Goal: Task Accomplishment & Management: Use online tool/utility

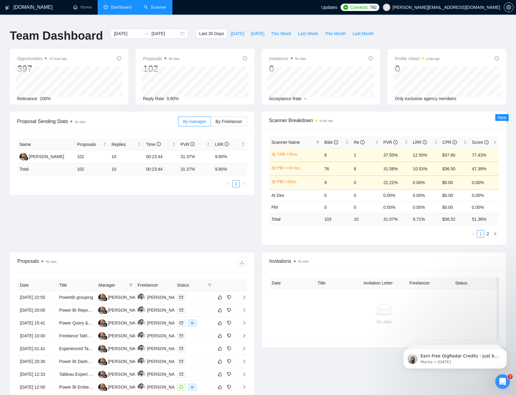
click at [153, 8] on link "Scanner" at bounding box center [155, 7] width 23 height 5
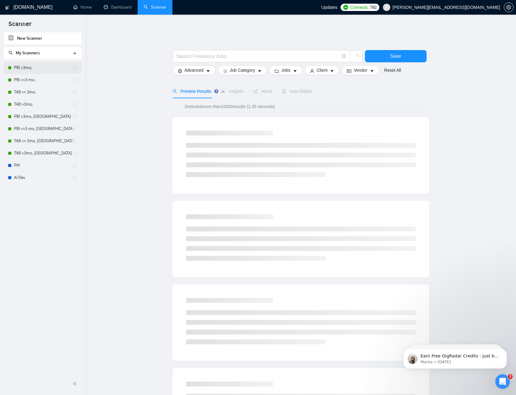
click at [42, 67] on link "PBI >3mo," at bounding box center [43, 68] width 58 height 12
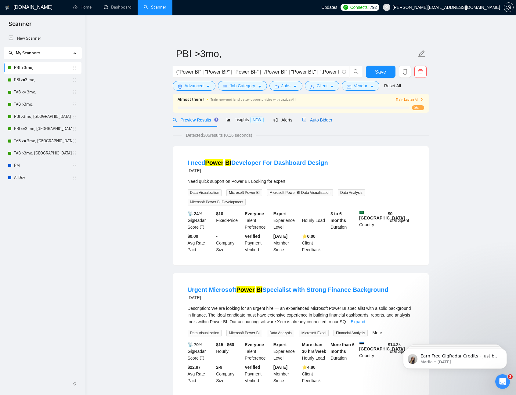
click at [318, 118] on div "Auto Bidder" at bounding box center [317, 120] width 30 height 7
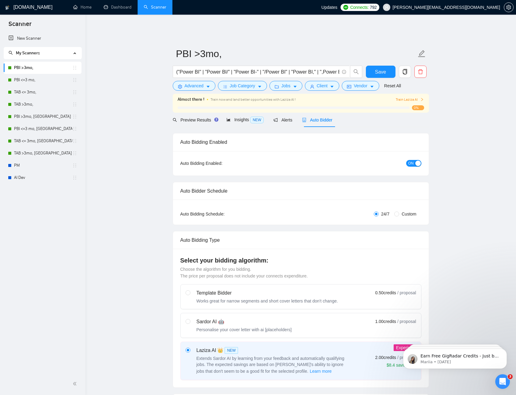
checkbox input "true"
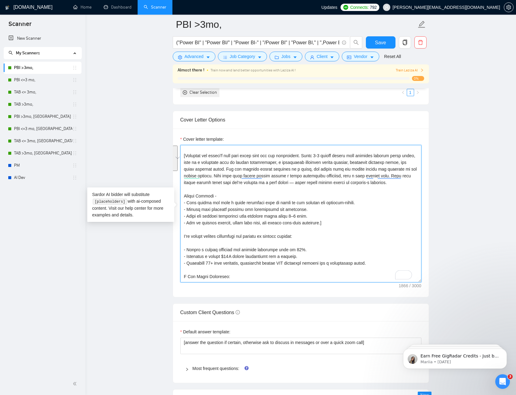
scroll to position [14, 0]
drag, startPoint x: 183, startPoint y: 205, endPoint x: 331, endPoint y: 229, distance: 149.2
click at [331, 229] on textarea "Cover letter template:" at bounding box center [300, 213] width 241 height 137
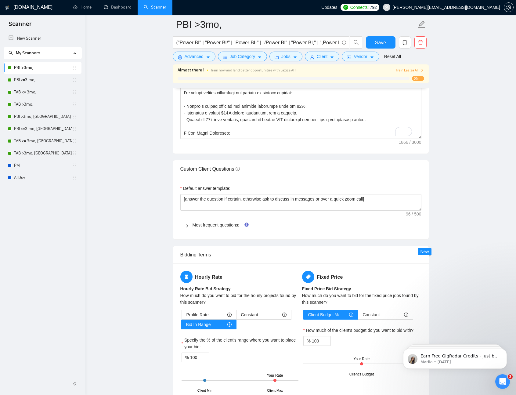
click at [107, 232] on main "PBI >3mo, ("Power BI" | "Power BI/" | "Power BI-" | "/Power BI" | "Power BI," |…" at bounding box center [300, 170] width 411 height 1821
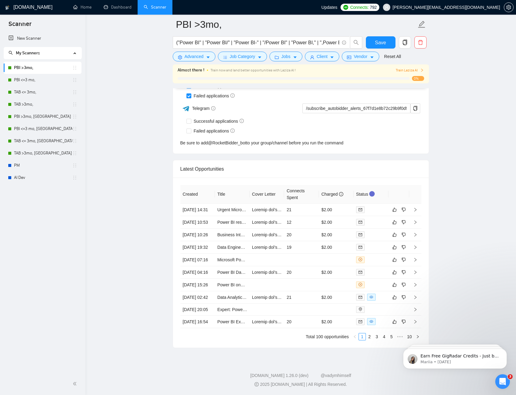
click at [38, 65] on link "PBI >3mo," at bounding box center [43, 68] width 58 height 12
click at [190, 43] on input "("Power BI" | "Power BI/" | "Power BI-" | "/Power BI" | "Power BI," | ",Power B…" at bounding box center [257, 43] width 163 height 8
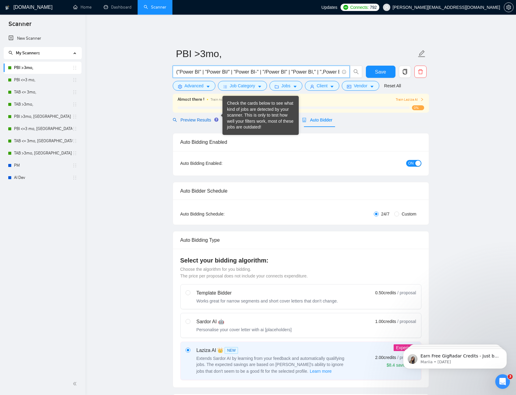
click at [208, 117] on span "Preview Results" at bounding box center [195, 119] width 44 height 5
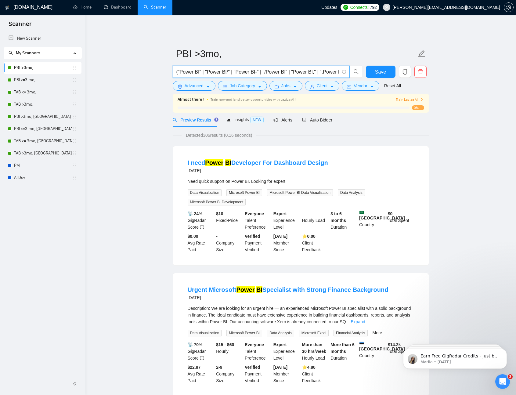
click at [319, 68] on input "("Power BI" | "Power BI/" | "Power BI-" | "/Power BI" | "Power BI," | ",Power B…" at bounding box center [257, 72] width 163 height 8
click at [120, 10] on link "Dashboard" at bounding box center [118, 7] width 28 height 5
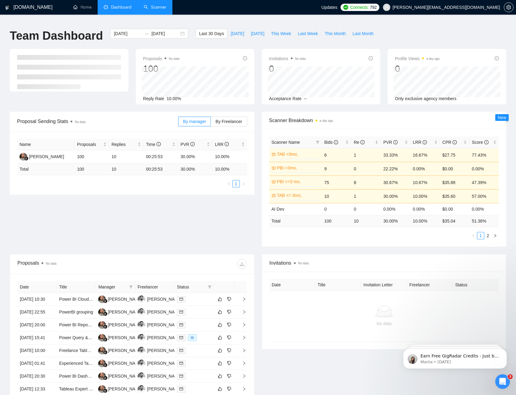
click at [159, 9] on link "Scanner" at bounding box center [155, 7] width 23 height 5
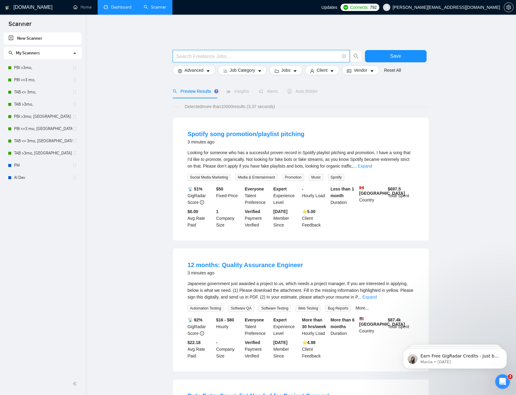
click at [238, 52] on input "text" at bounding box center [257, 56] width 163 height 8
click at [29, 62] on link "PBI >3mo," at bounding box center [43, 68] width 58 height 12
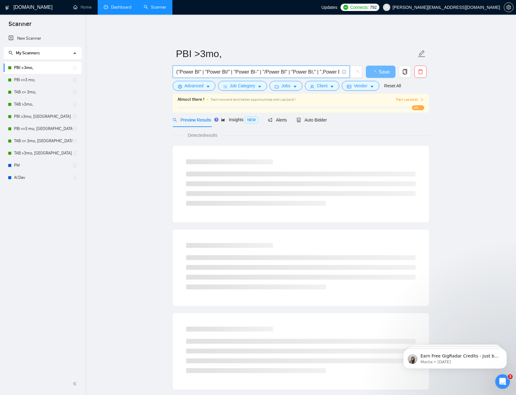
click at [236, 68] on input "("Power BI" | "Power BI/" | "Power BI-" | "/Power BI" | "Power BI," | ",Power B…" at bounding box center [257, 72] width 163 height 8
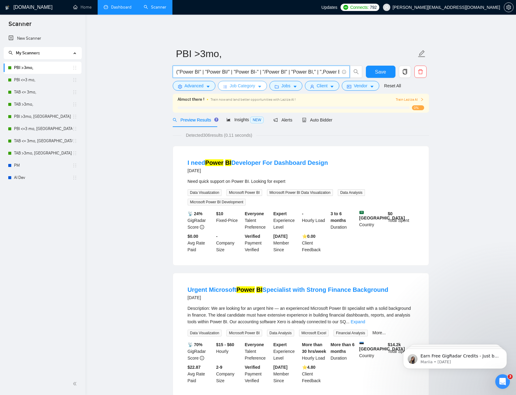
click at [238, 82] on span "Job Category" at bounding box center [242, 85] width 25 height 7
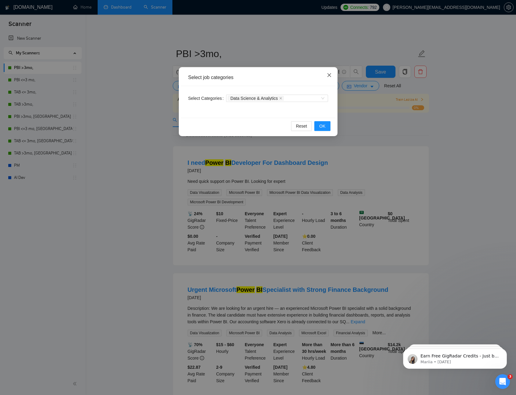
click at [326, 75] on span "Close" at bounding box center [329, 75] width 16 height 16
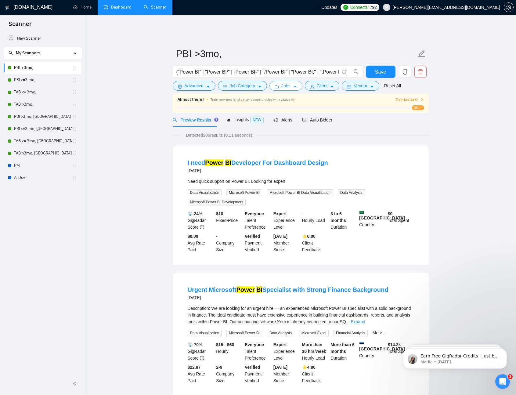
click at [289, 82] on span "Jobs" at bounding box center [285, 85] width 9 height 7
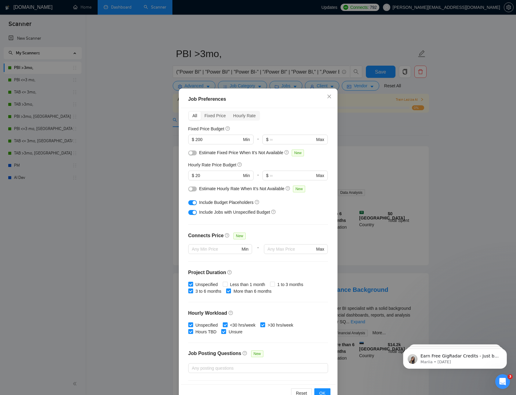
scroll to position [27, 0]
click at [214, 115] on div "Fixed Price" at bounding box center [215, 114] width 29 height 9
click at [201, 110] on input "Fixed Price" at bounding box center [201, 110] width 0 height 0
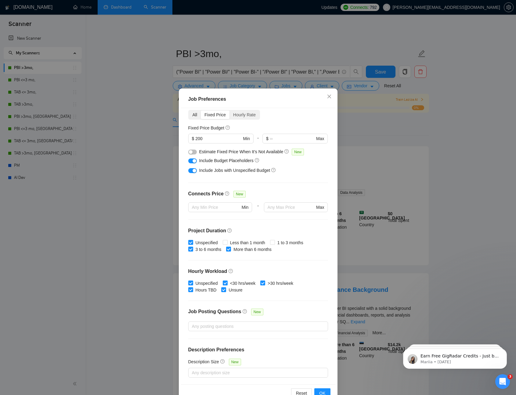
click at [192, 117] on div "All" at bounding box center [195, 114] width 12 height 9
click at [189, 110] on input "All" at bounding box center [189, 110] width 0 height 0
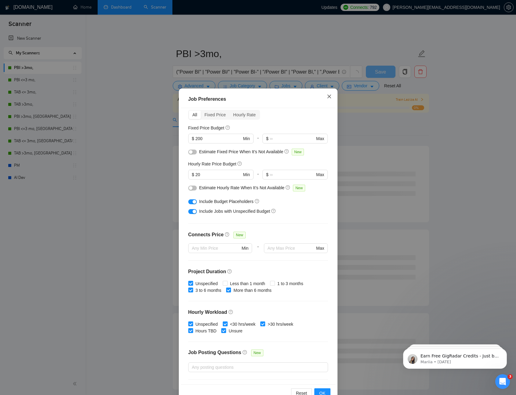
click at [324, 99] on span "Close" at bounding box center [329, 96] width 16 height 16
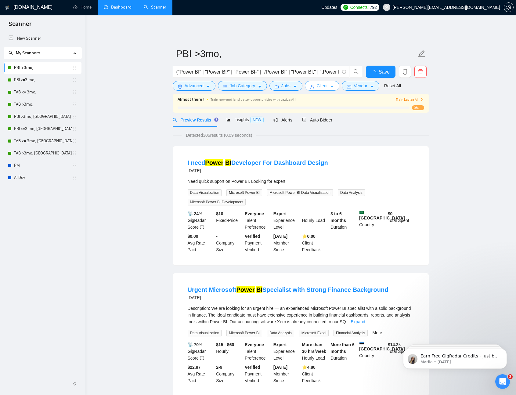
click at [321, 83] on span "Client" at bounding box center [322, 85] width 11 height 7
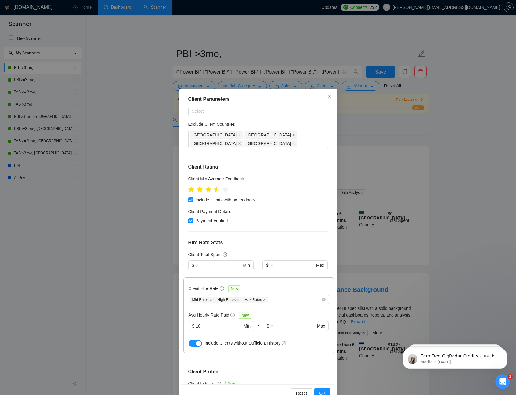
scroll to position [0, 0]
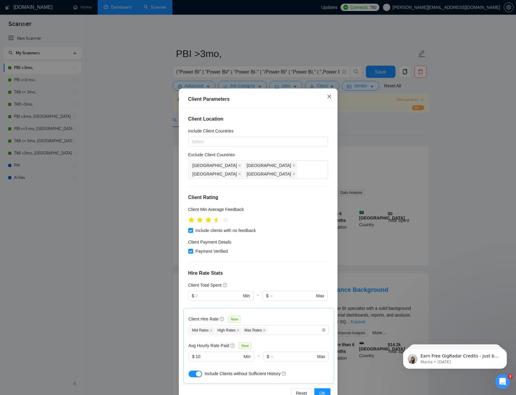
click at [328, 99] on span "Close" at bounding box center [329, 96] width 16 height 16
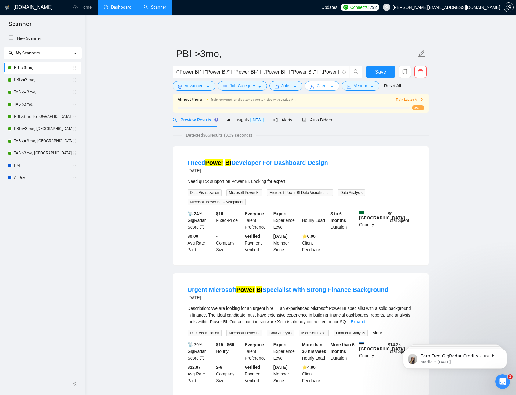
click at [319, 83] on span "Client" at bounding box center [322, 85] width 11 height 7
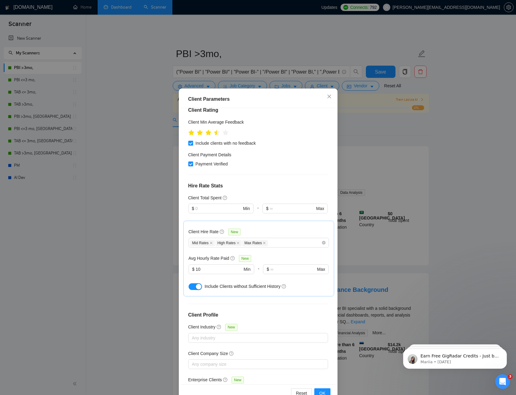
scroll to position [104, 0]
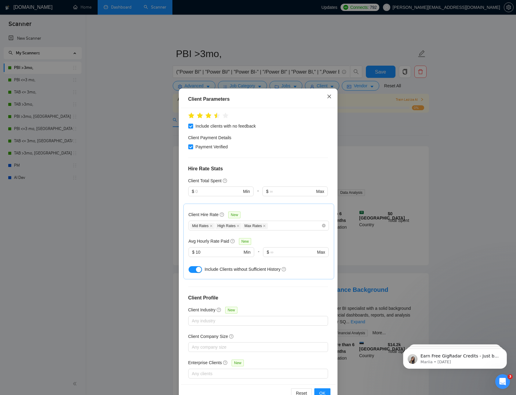
click at [327, 95] on icon "close" at bounding box center [329, 96] width 5 height 5
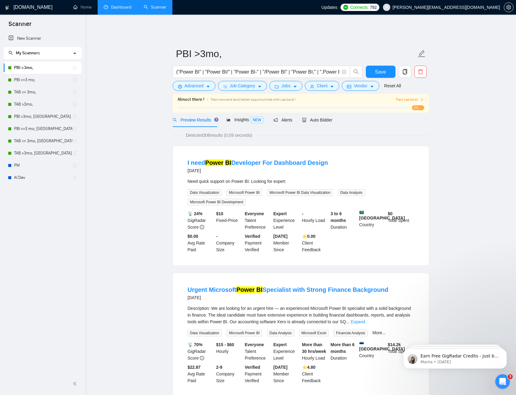
click at [304, 88] on form "PBI >3mo, ("Power BI" | "Power BI/" | "Power BI-" | "/Power BI" | "Power BI," |…" at bounding box center [301, 69] width 256 height 50
click at [299, 85] on button "Jobs" at bounding box center [285, 86] width 33 height 10
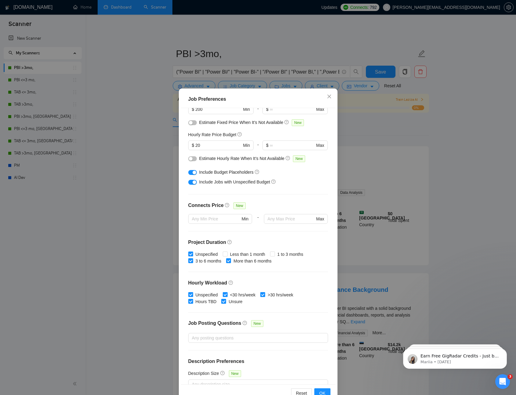
scroll to position [68, 0]
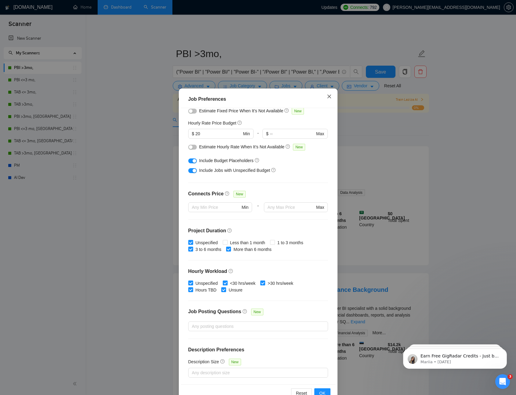
click at [327, 96] on icon "close" at bounding box center [329, 96] width 4 height 4
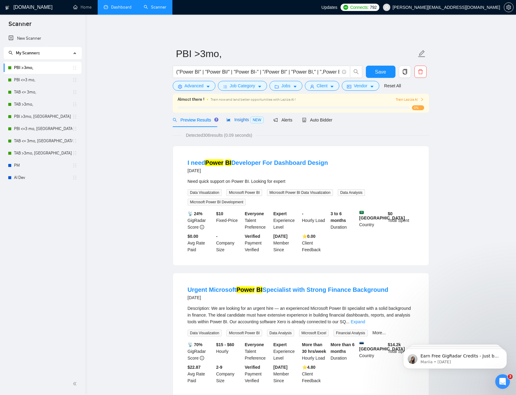
click at [256, 117] on span "NEW" at bounding box center [256, 120] width 13 height 7
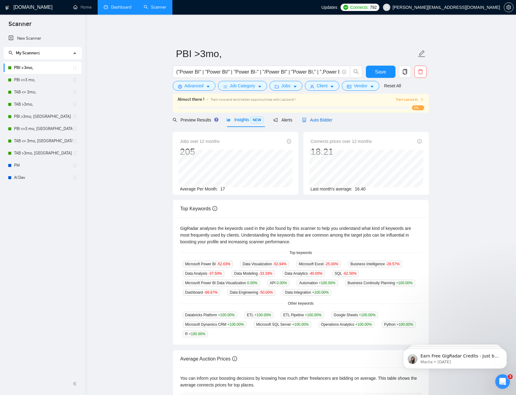
click at [325, 117] on span "Auto Bidder" at bounding box center [317, 119] width 30 height 5
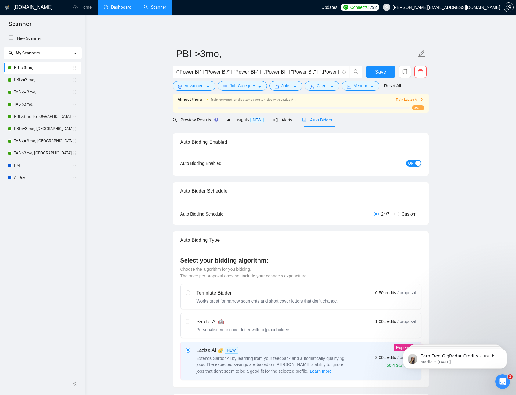
checkbox input "true"
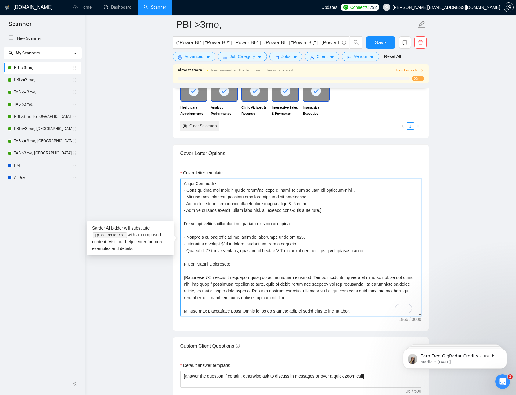
drag, startPoint x: 184, startPoint y: 178, endPoint x: 284, endPoint y: 338, distance: 188.9
click at [284, 338] on form "Auto Bidding Enabled Auto Bidding Enabled: ON Auto Bidder Schedule Auto Bidding…" at bounding box center [301, 304] width 256 height 1517
click at [222, 207] on textarea "Cover letter template:" at bounding box center [300, 246] width 241 height 137
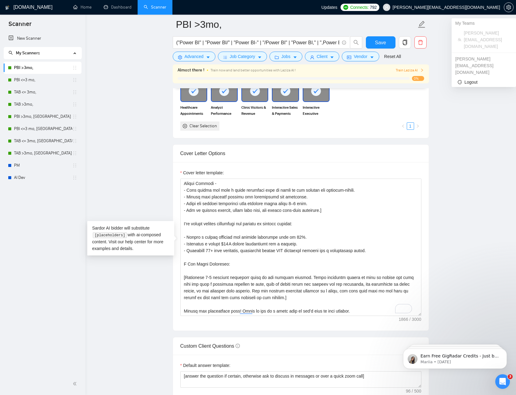
click at [481, 7] on span "[PERSON_NAME][EMAIL_ADDRESS][DOMAIN_NAME]" at bounding box center [446, 7] width 107 height 0
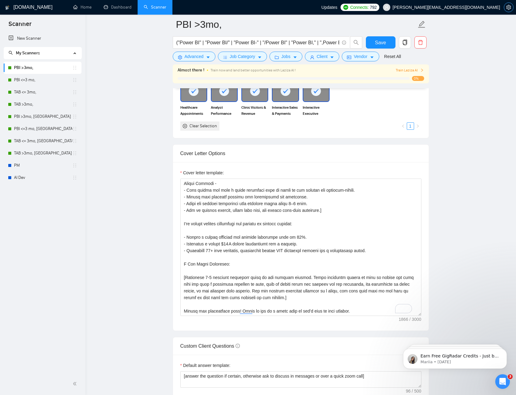
click at [511, 7] on span "setting" at bounding box center [508, 7] width 9 height 5
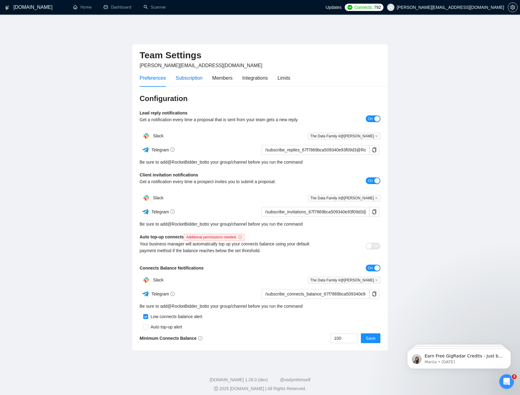
click at [193, 76] on div "Subscription" at bounding box center [189, 78] width 27 height 8
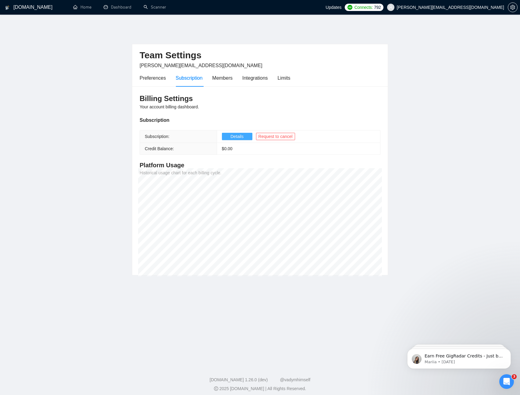
click at [243, 134] on span "Details" at bounding box center [237, 136] width 13 height 7
